Goal: Task Accomplishment & Management: Manage account settings

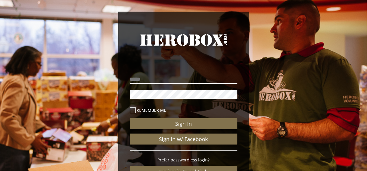
click at [170, 79] on input "email" at bounding box center [183, 79] width 107 height 9
type input "**********"
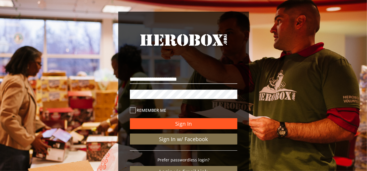
click at [167, 121] on button "Sign In" at bounding box center [183, 123] width 107 height 11
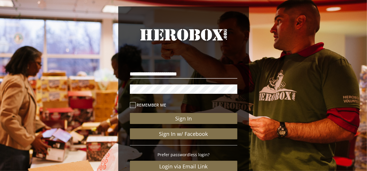
scroll to position [5, 0]
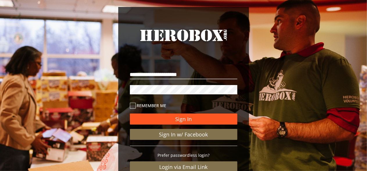
click at [180, 120] on button "Sign In" at bounding box center [183, 119] width 107 height 11
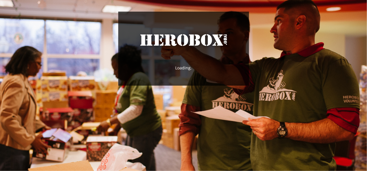
click at [195, 45] on link "HeroBox" at bounding box center [183, 45] width 107 height 27
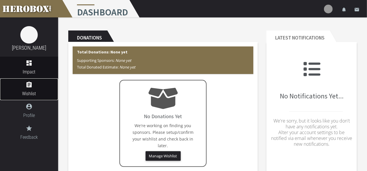
click at [31, 86] on icon "assignment" at bounding box center [29, 84] width 58 height 7
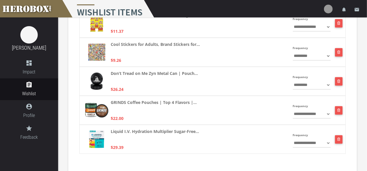
scroll to position [306, 0]
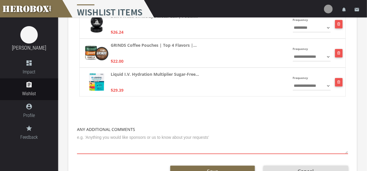
click at [185, 142] on textarea at bounding box center [212, 143] width 271 height 21
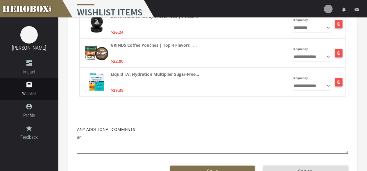
type textarea "a"
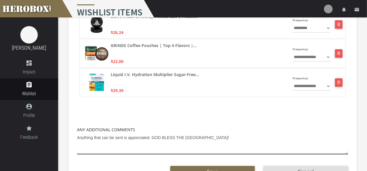
scroll to position [335, 0]
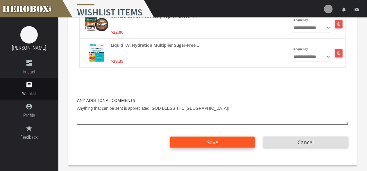
type textarea "Anything that can be sent is appreciated. GOD BLESS THE USA!"
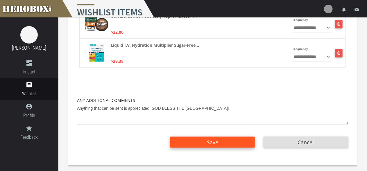
click at [212, 145] on span "Save" at bounding box center [212, 142] width 11 height 7
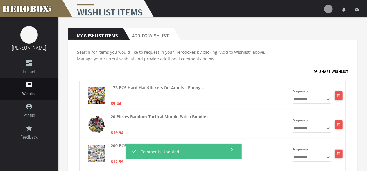
scroll to position [0, 0]
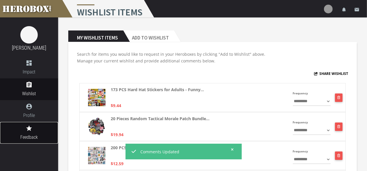
click at [28, 128] on icon "grade" at bounding box center [29, 128] width 58 height 7
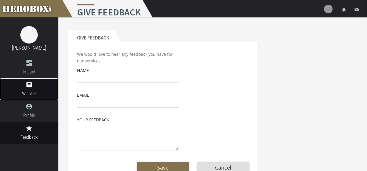
click at [35, 88] on icon "assignment" at bounding box center [29, 84] width 58 height 7
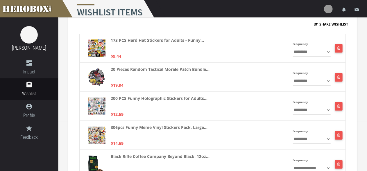
scroll to position [49, 0]
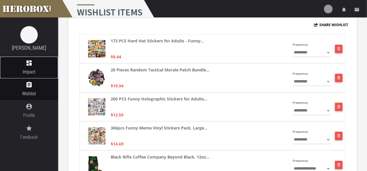
click at [38, 64] on icon "dashboard" at bounding box center [29, 63] width 58 height 7
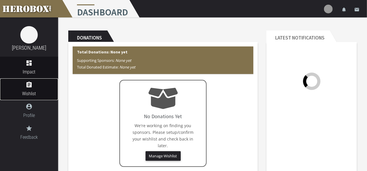
click at [35, 87] on icon "assignment" at bounding box center [29, 84] width 58 height 7
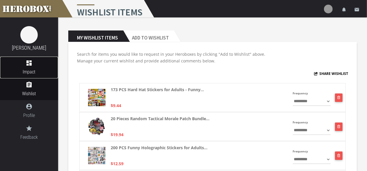
click at [20, 72] on span "Impact" at bounding box center [29, 71] width 58 height 7
